Goal: Task Accomplishment & Management: Use online tool/utility

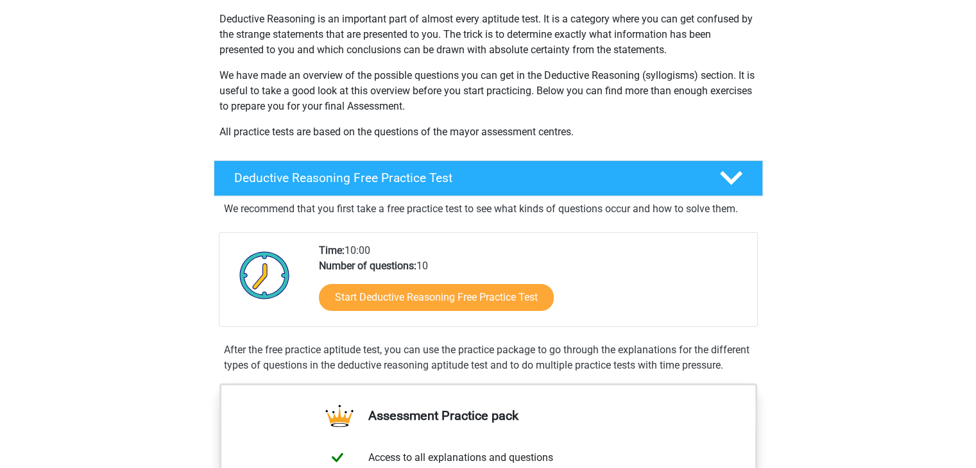
scroll to position [149, 0]
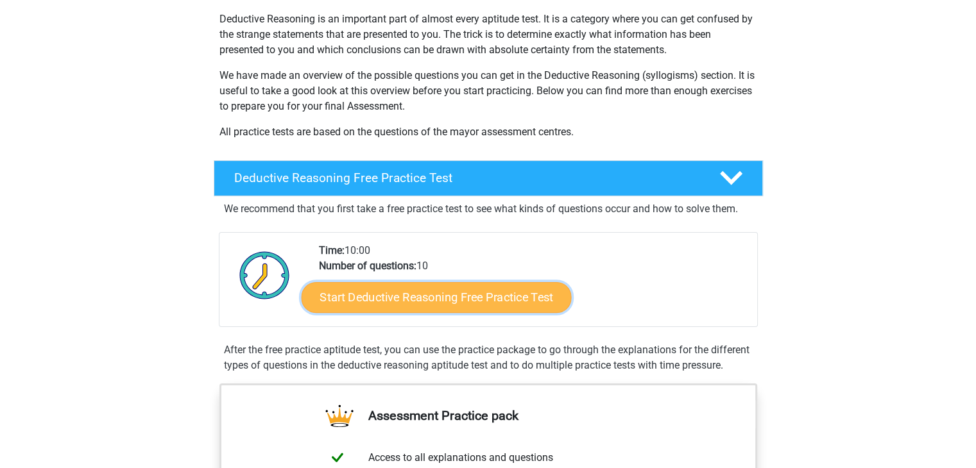
click at [407, 304] on link "Start Deductive Reasoning Free Practice Test" at bounding box center [436, 297] width 270 height 31
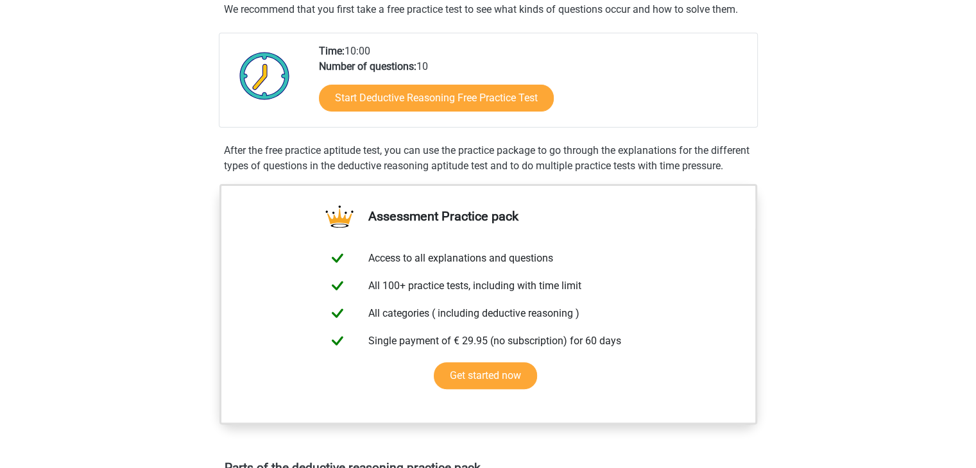
scroll to position [349, 0]
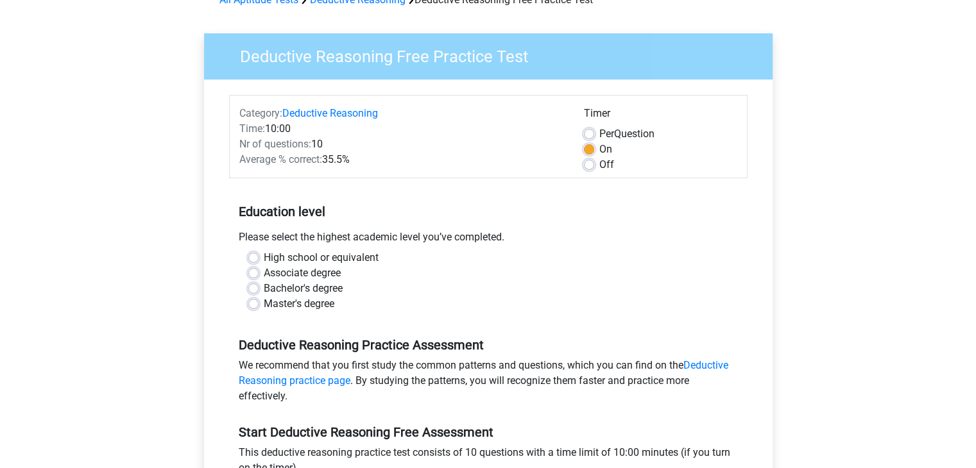
scroll to position [74, 0]
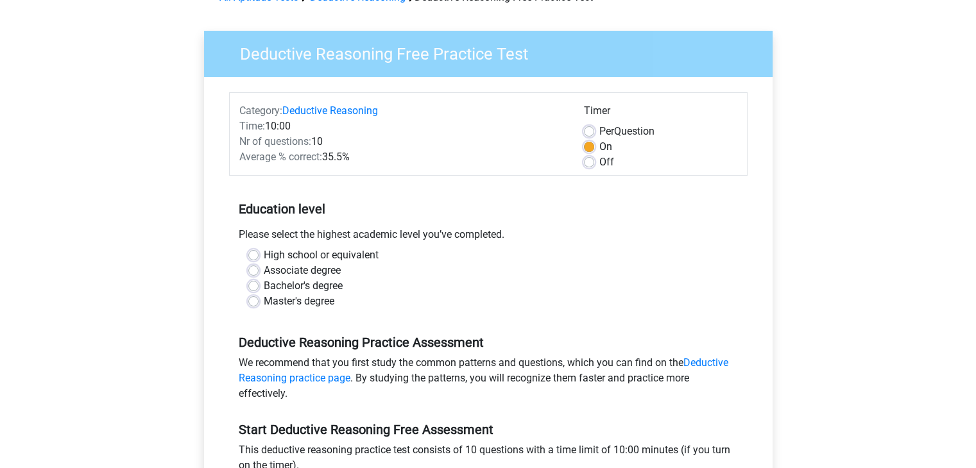
click at [264, 253] on label "High school or equivalent" at bounding box center [321, 255] width 115 height 15
click at [255, 253] on input "High school or equivalent" at bounding box center [253, 254] width 10 height 13
radio input "true"
click at [264, 268] on label "Associate degree" at bounding box center [302, 270] width 77 height 15
click at [252, 268] on input "Associate degree" at bounding box center [253, 269] width 10 height 13
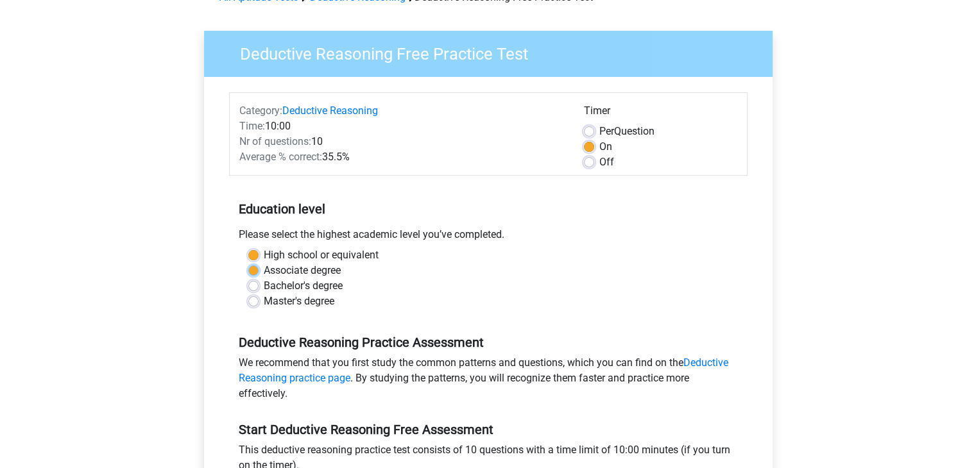
radio input "true"
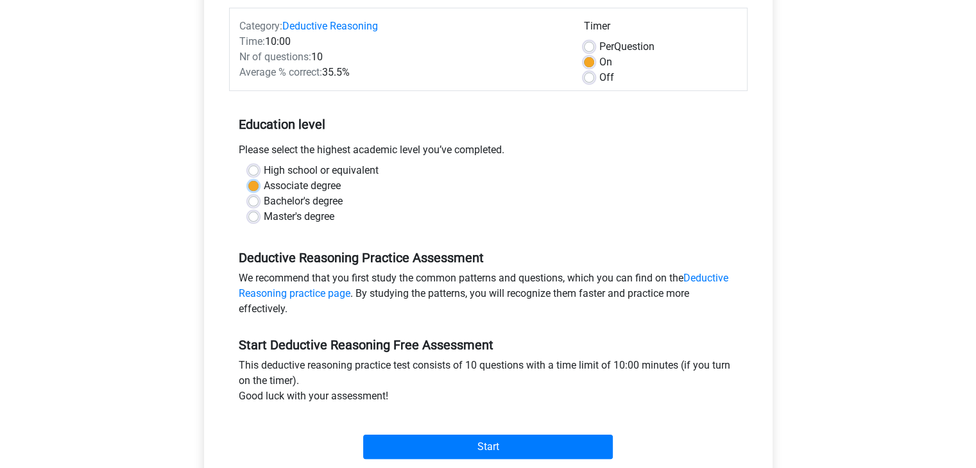
scroll to position [0, 0]
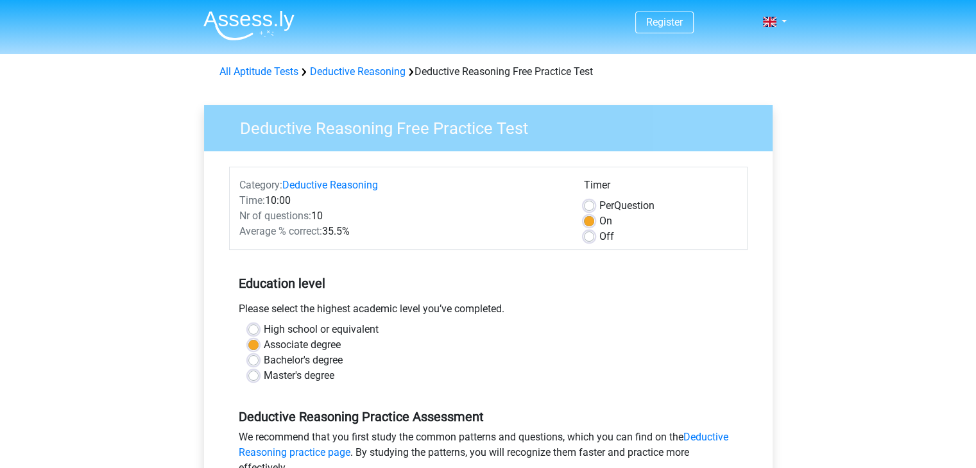
click at [599, 203] on label "Per Question" at bounding box center [626, 205] width 55 height 15
click at [590, 203] on input "Per Question" at bounding box center [589, 204] width 10 height 13
radio input "true"
click at [599, 221] on label "On" at bounding box center [605, 221] width 13 height 15
click at [590, 221] on input "On" at bounding box center [589, 220] width 10 height 13
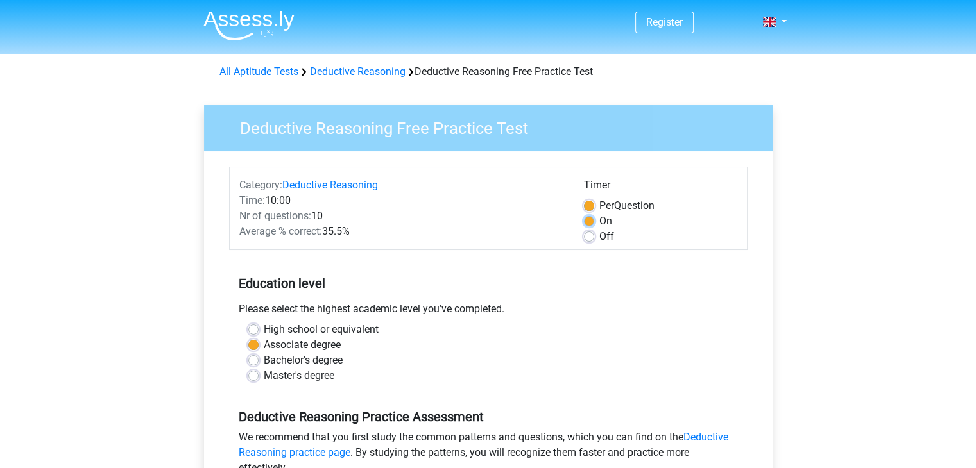
radio input "true"
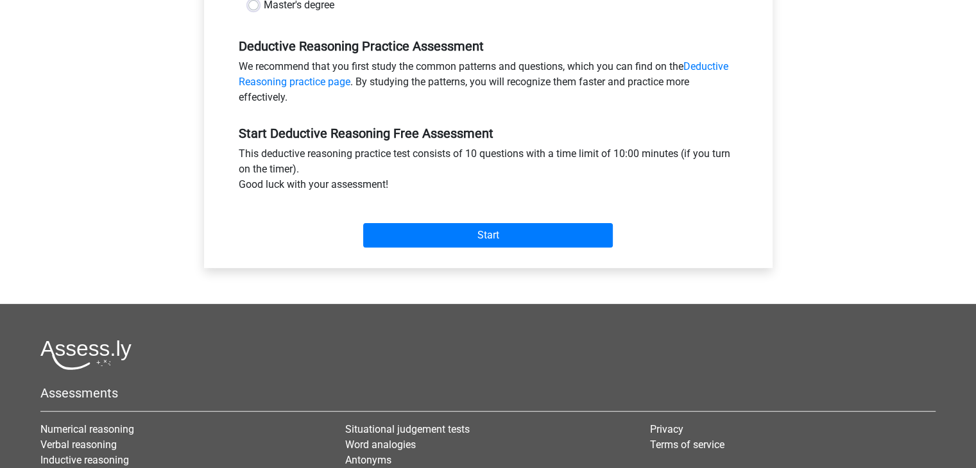
scroll to position [359, 0]
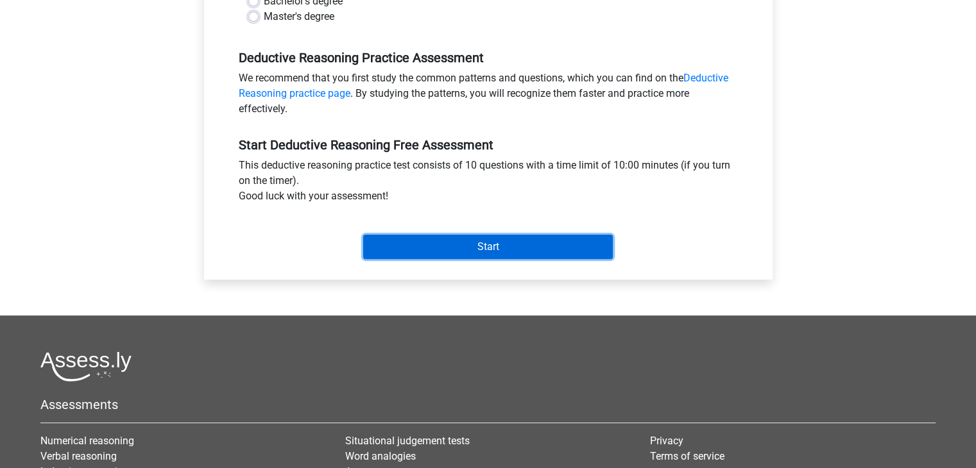
click at [571, 243] on input "Start" at bounding box center [488, 247] width 250 height 24
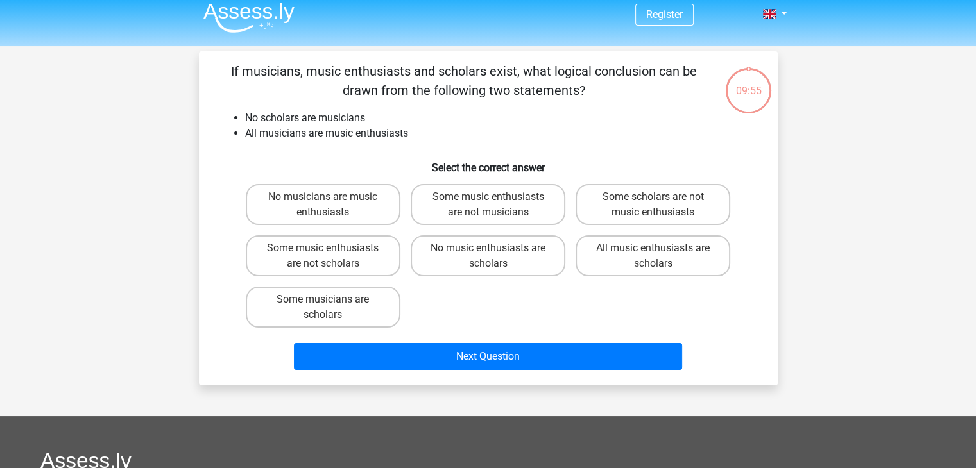
scroll to position [7, 0]
